Goal: Information Seeking & Learning: Learn about a topic

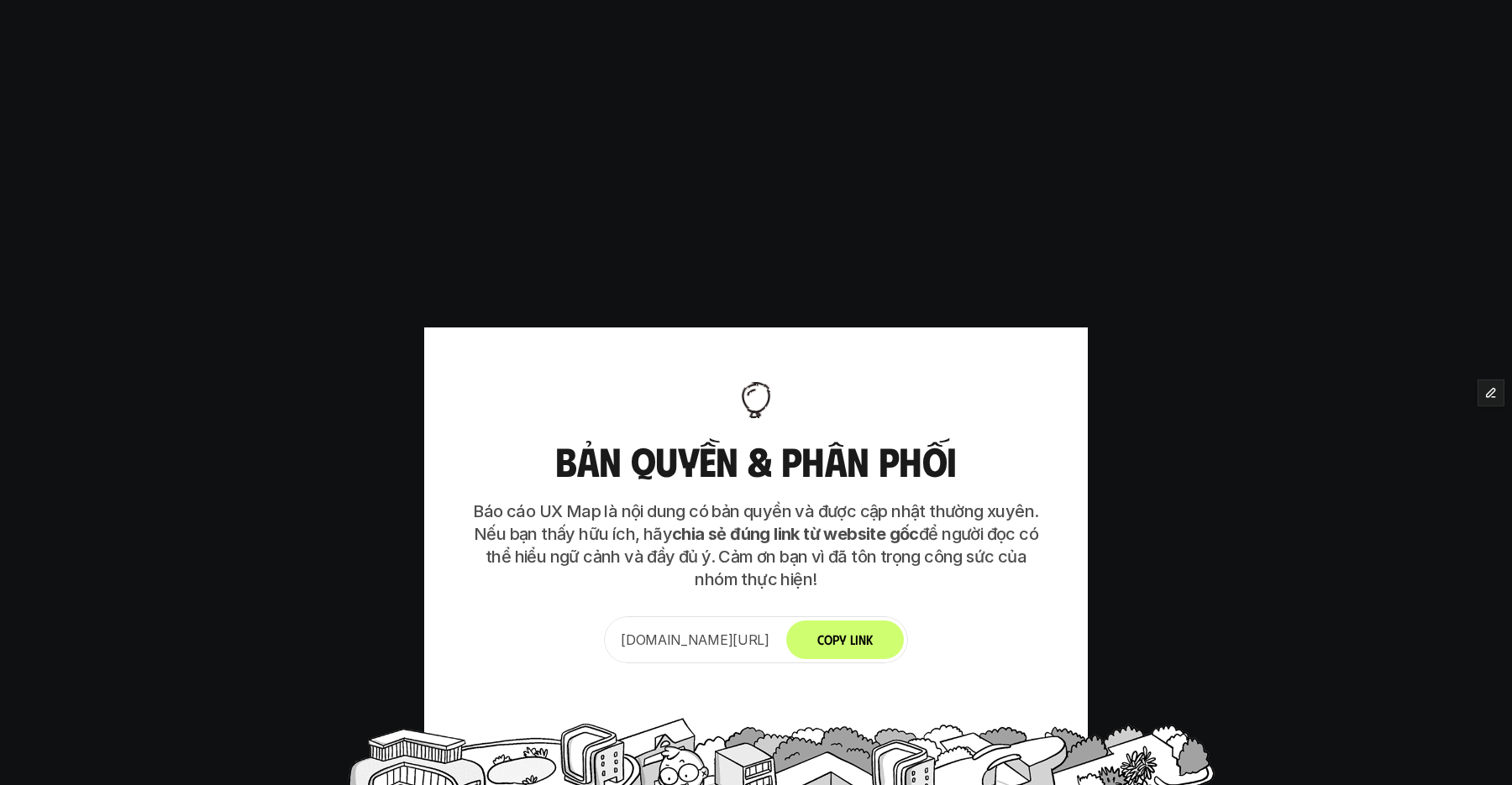
scroll to position [7070, 0]
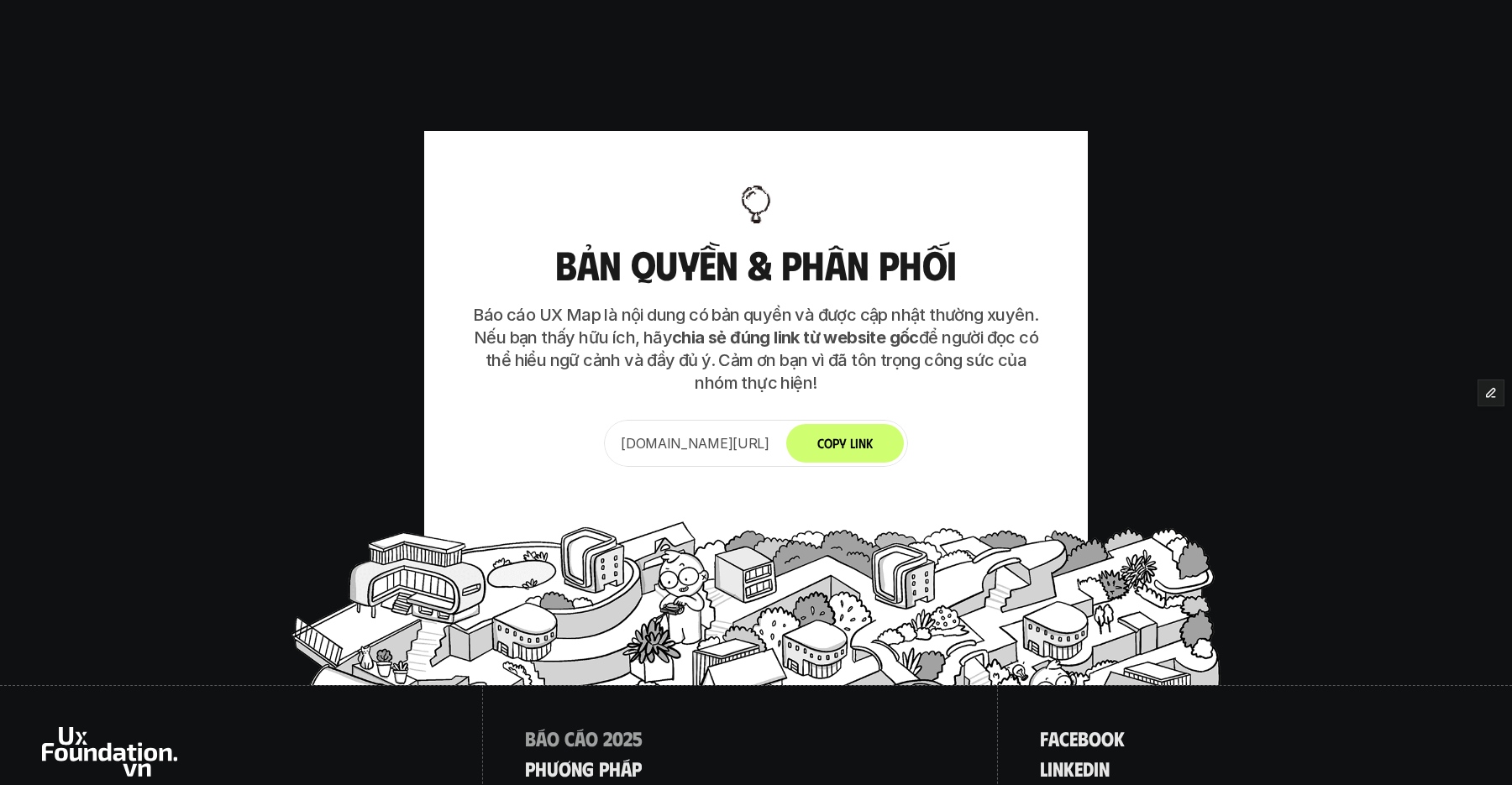
scroll to position [7356, 0]
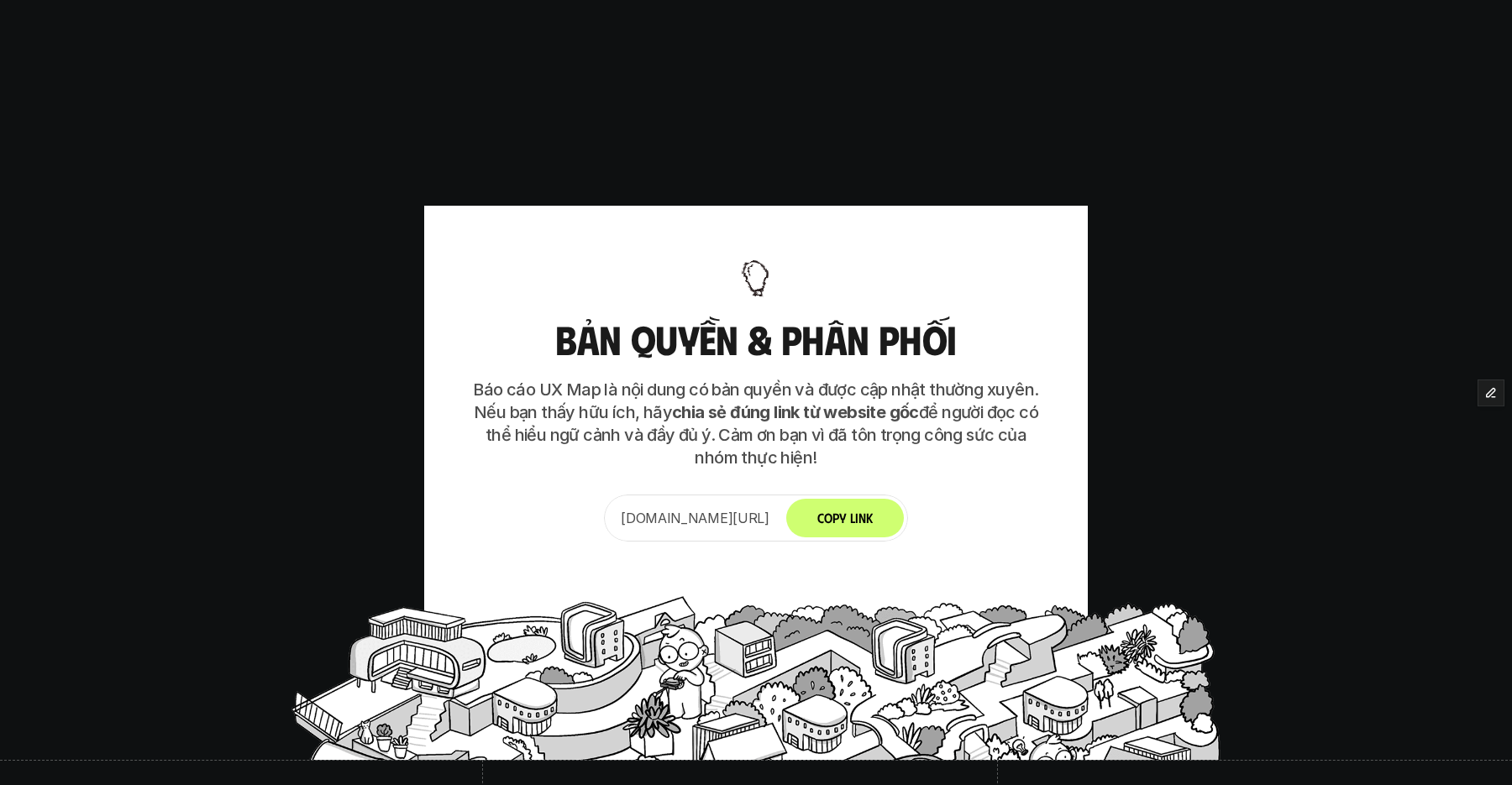
scroll to position [7290, 0]
